Goal: Complete application form

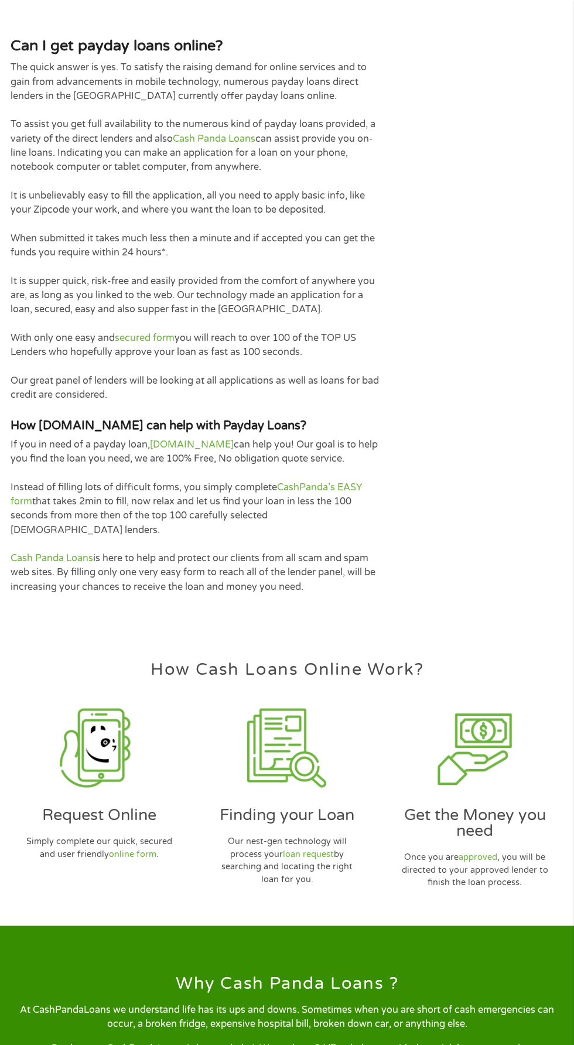
scroll to position [2438, 0]
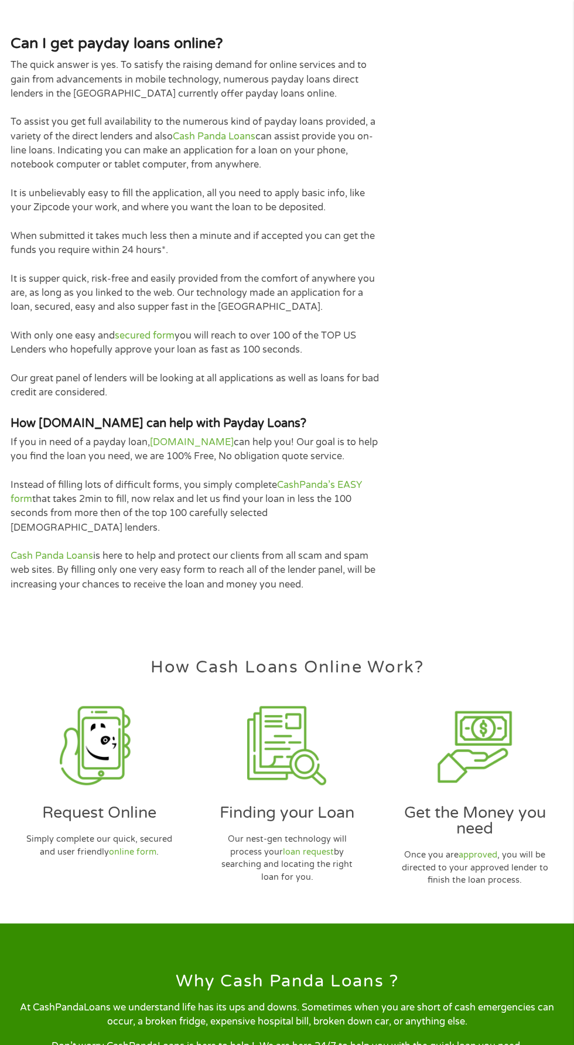
click at [110, 721] on img at bounding box center [99, 745] width 79 height 79
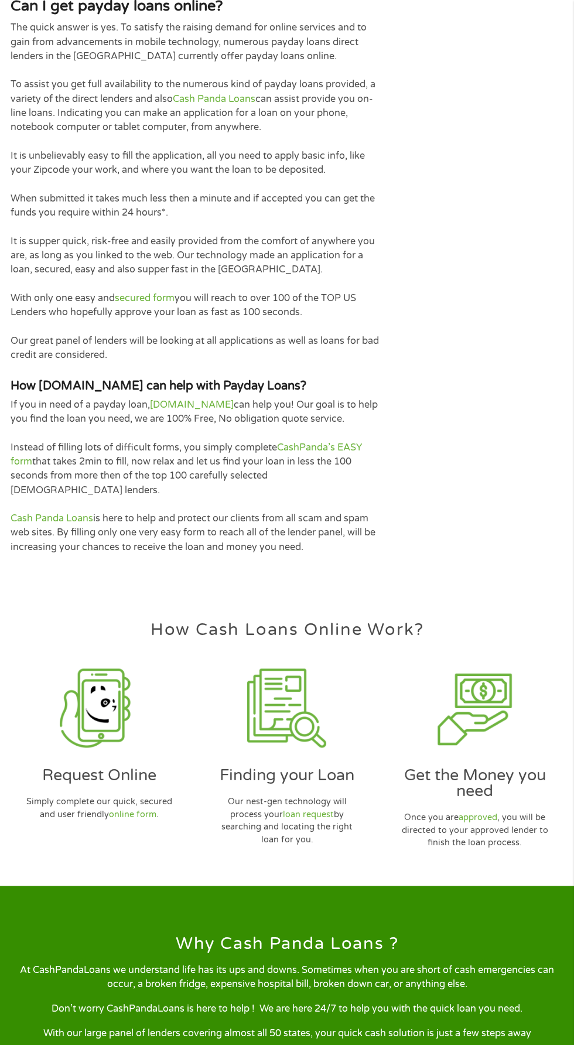
scroll to position [2522, 0]
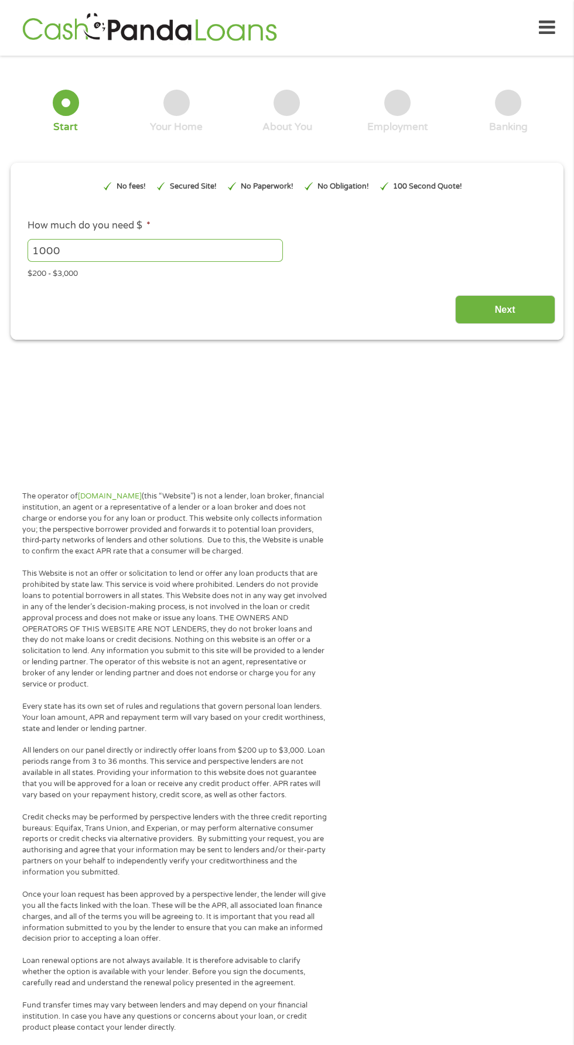
type input "EAIaIQobChMIicacodqhkAMVfTBECB20tjLxEAAYBCAAEgI26fD_BwE"
click at [148, 250] on input "1000" at bounding box center [155, 250] width 255 height 22
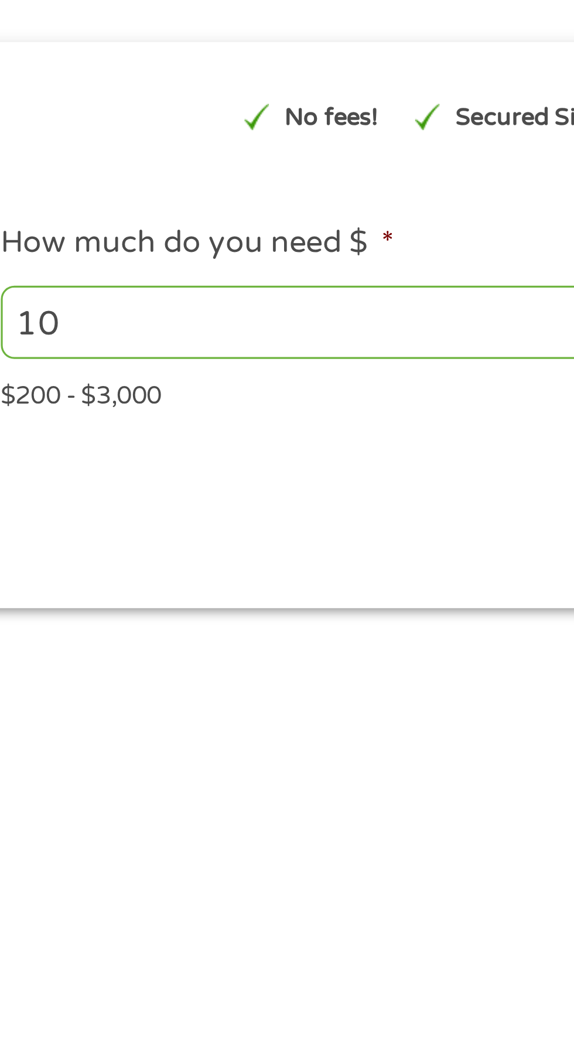
type input "1"
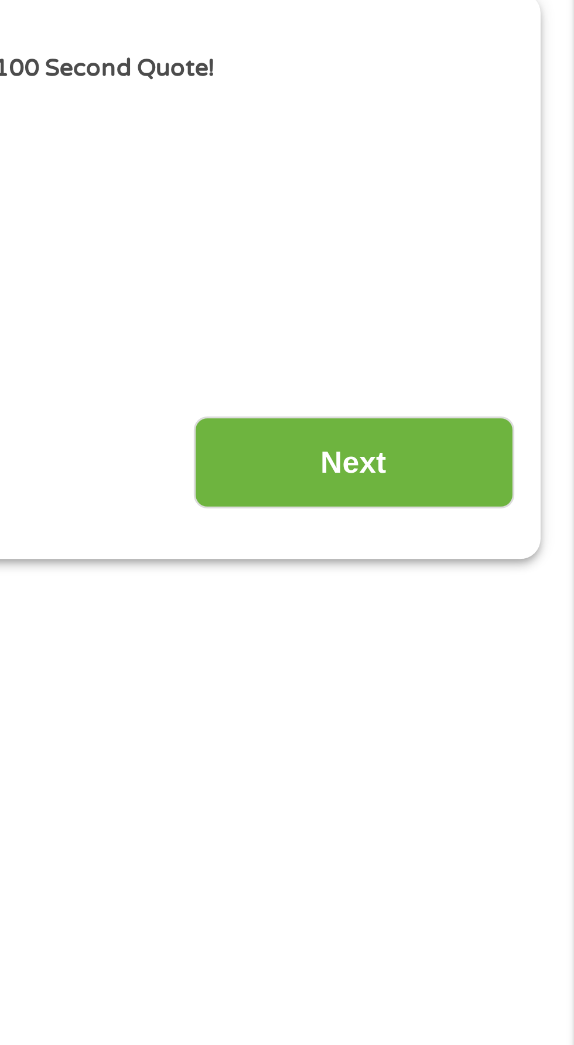
scroll to position [23, 0]
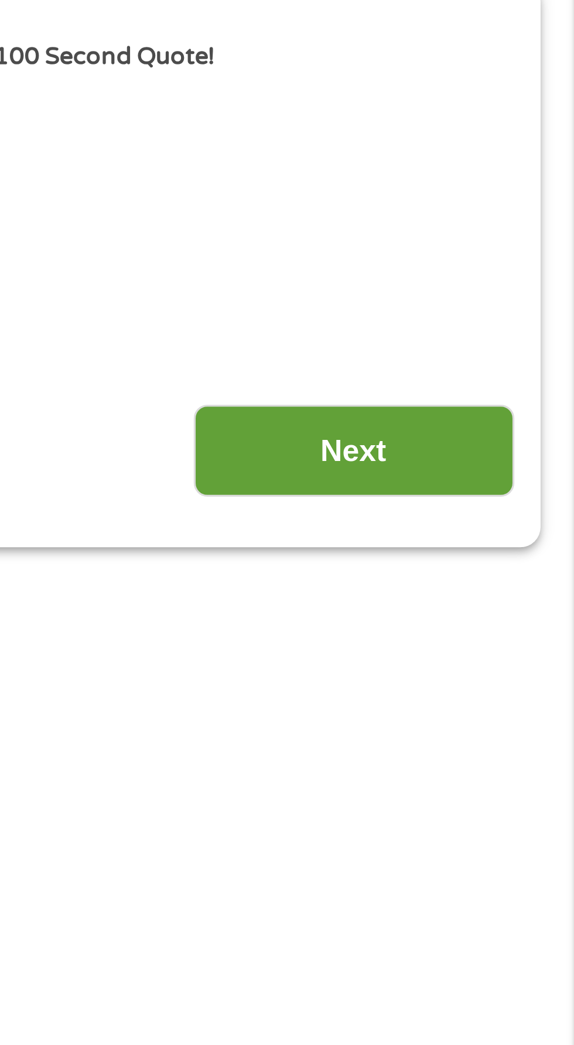
type input "200"
click at [522, 288] on input "Next" at bounding box center [505, 286] width 100 height 29
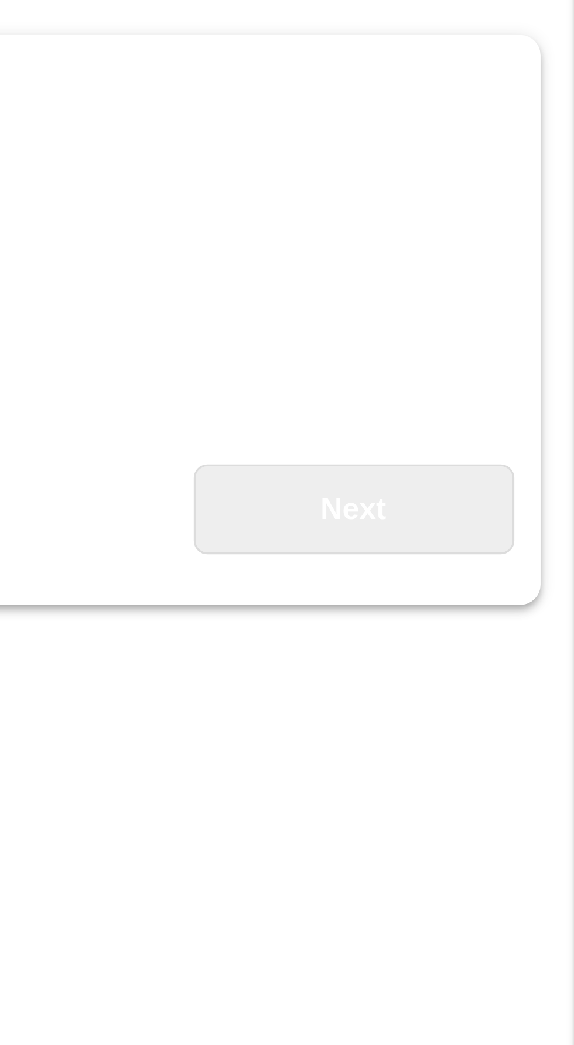
scroll to position [5, 0]
